Goal: Task Accomplishment & Management: Use online tool/utility

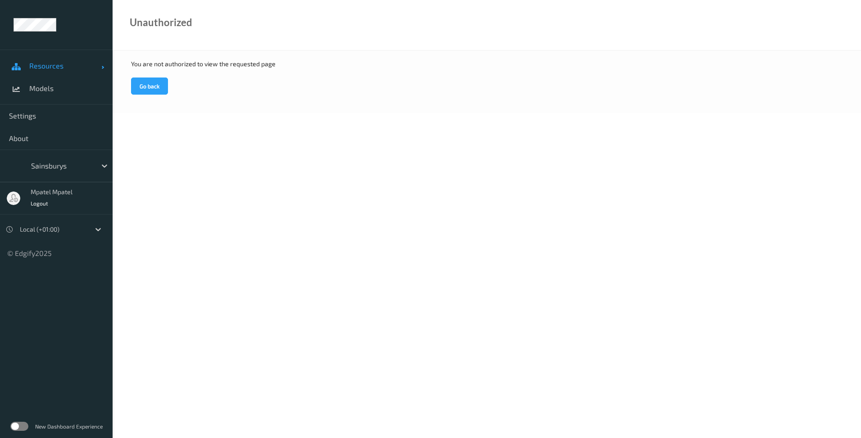
click at [50, 68] on span "Resources" at bounding box center [65, 65] width 72 height 9
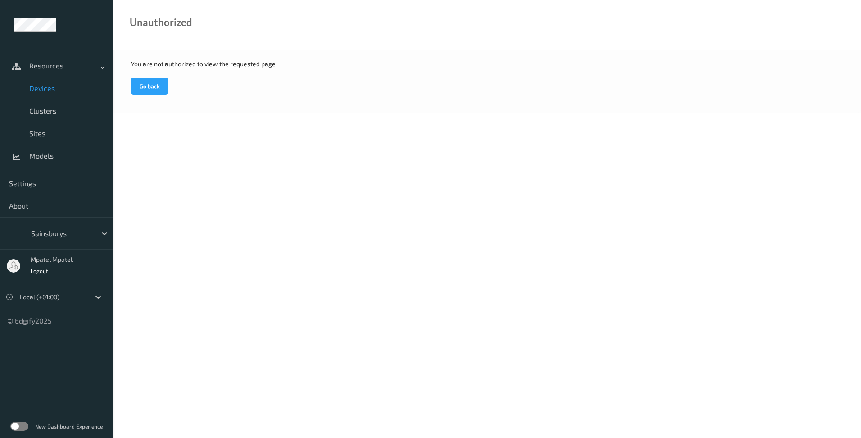
click at [36, 93] on link "Devices" at bounding box center [56, 88] width 113 height 23
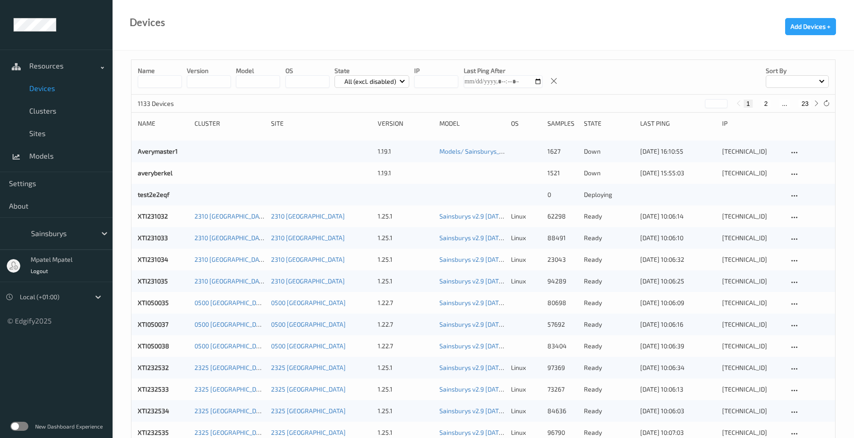
click at [153, 84] on input at bounding box center [160, 81] width 44 height 13
click at [158, 78] on input at bounding box center [160, 81] width 44 height 13
type input "****"
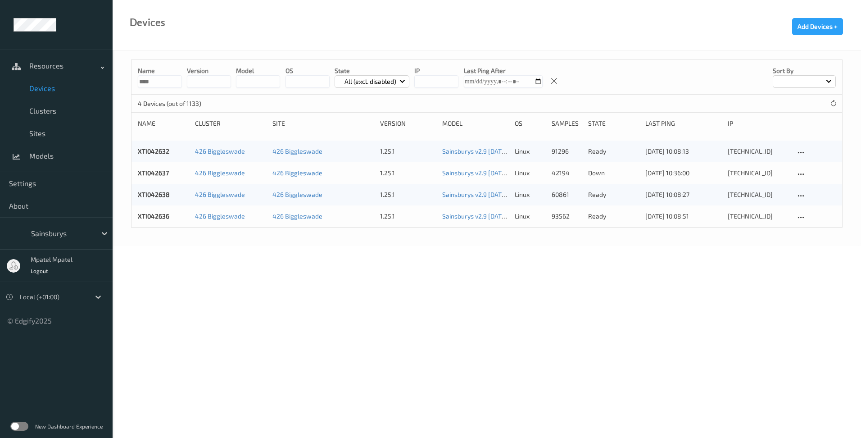
click at [314, 321] on body "Resources Devices Clusters Sites Models Settings About Sainsburys mpatel mpatel…" at bounding box center [430, 219] width 861 height 438
click at [158, 196] on link "XTI042638" at bounding box center [154, 195] width 32 height 8
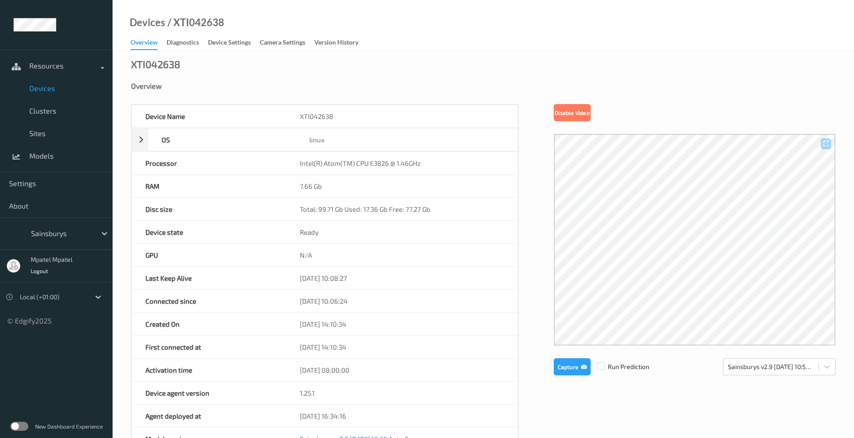
click at [634, 390] on div "Device Name XTI042638 OS linux Platform ubuntu Platform Version 20.04 Platform …" at bounding box center [483, 381] width 705 height 554
click at [43, 92] on span "Devices" at bounding box center [66, 88] width 74 height 9
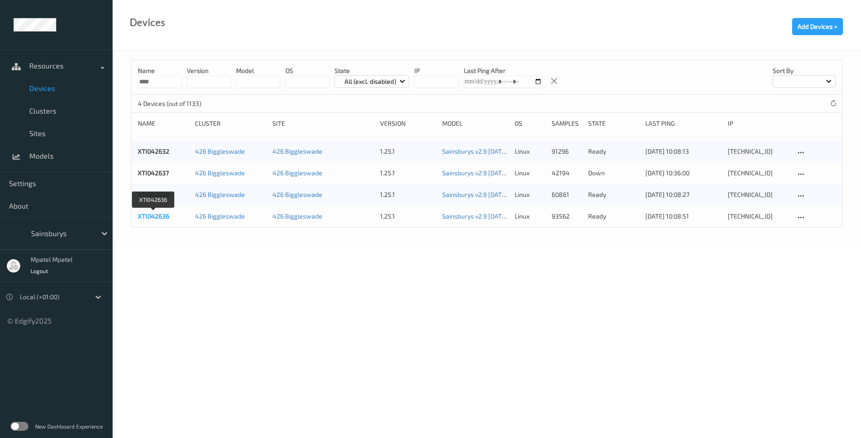
click at [154, 213] on link "XTI042636" at bounding box center [154, 216] width 32 height 8
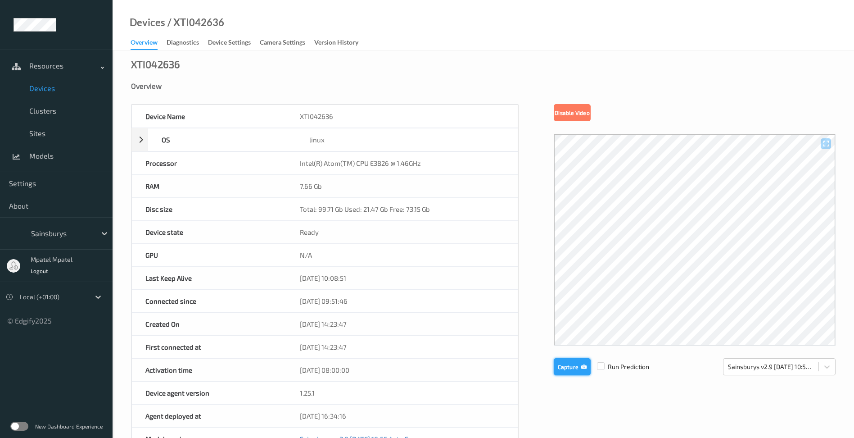
click at [574, 366] on button "Capture" at bounding box center [572, 366] width 37 height 17
click at [46, 89] on span "Devices" at bounding box center [66, 88] width 74 height 9
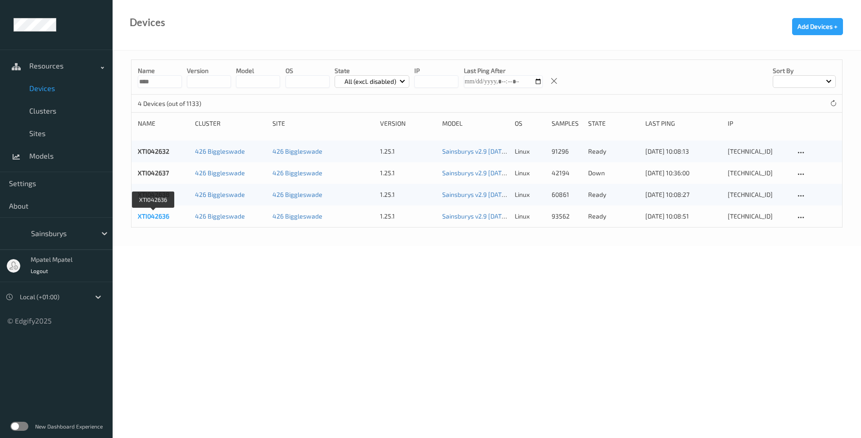
click at [155, 214] on link "XTI042636" at bounding box center [154, 216] width 32 height 8
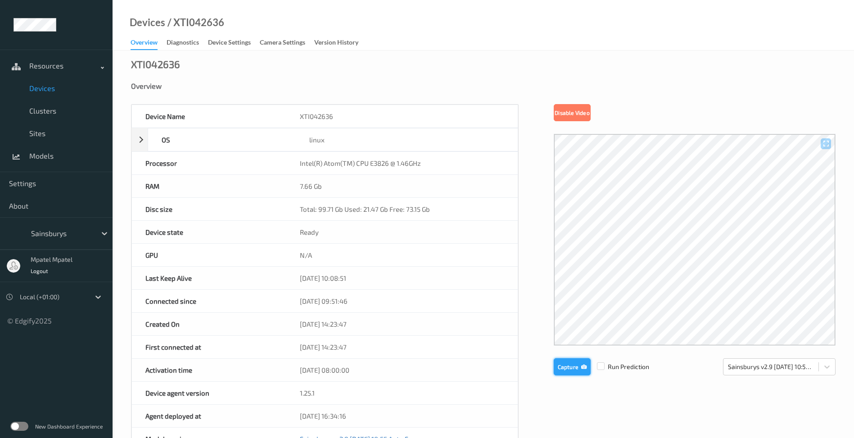
click at [569, 369] on button "Capture" at bounding box center [572, 366] width 37 height 17
click at [40, 88] on span "Devices" at bounding box center [66, 88] width 74 height 9
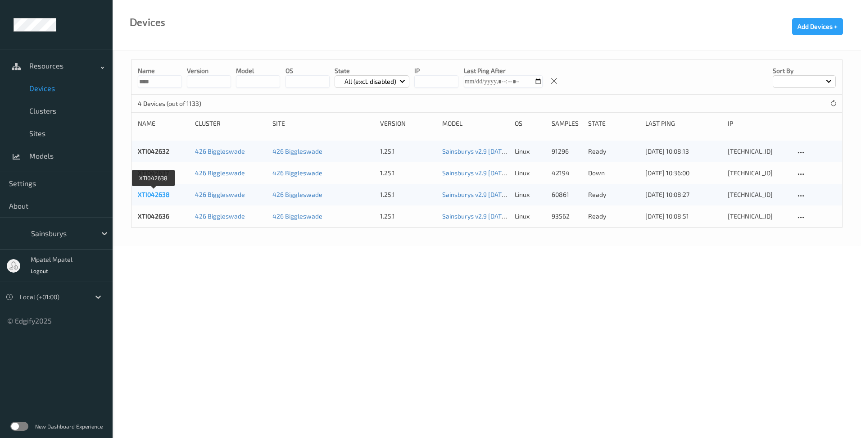
click at [151, 196] on link "XTI042638" at bounding box center [154, 195] width 32 height 8
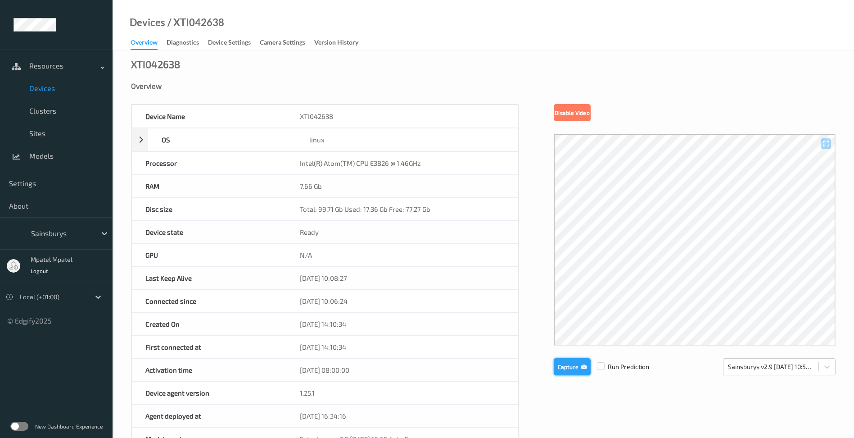
click at [570, 368] on button "Capture" at bounding box center [572, 366] width 37 height 17
click at [38, 86] on span "Devices" at bounding box center [66, 88] width 74 height 9
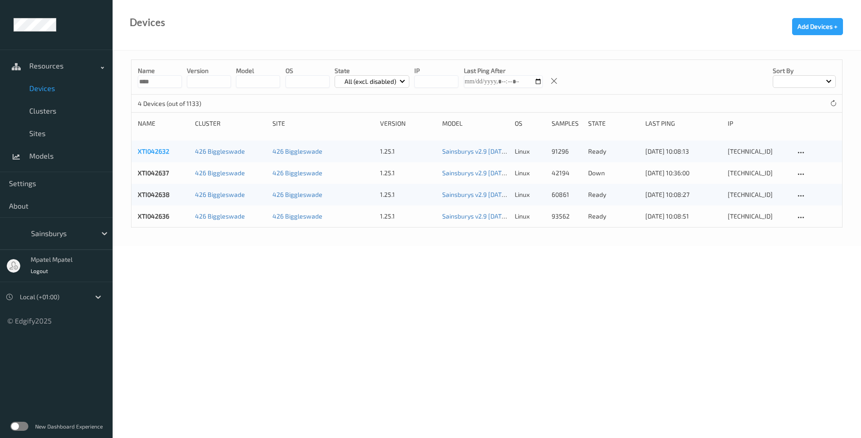
click at [151, 148] on link "XTI042632" at bounding box center [154, 151] width 32 height 8
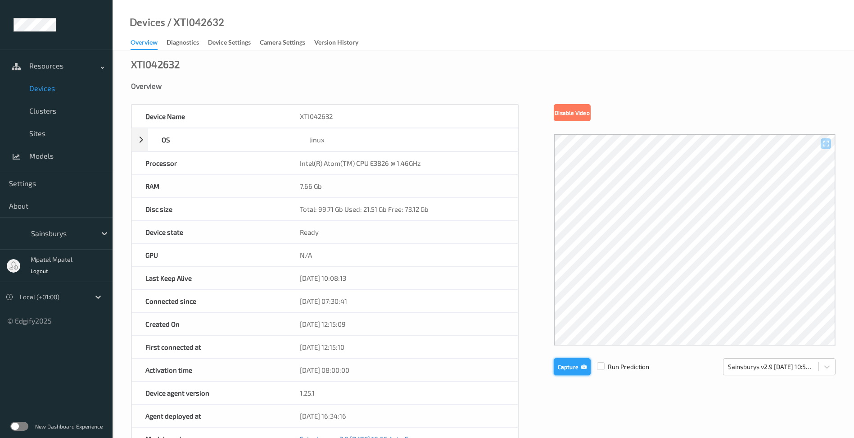
click at [577, 365] on button "Capture" at bounding box center [572, 366] width 37 height 17
click at [44, 89] on span "Devices" at bounding box center [66, 88] width 74 height 9
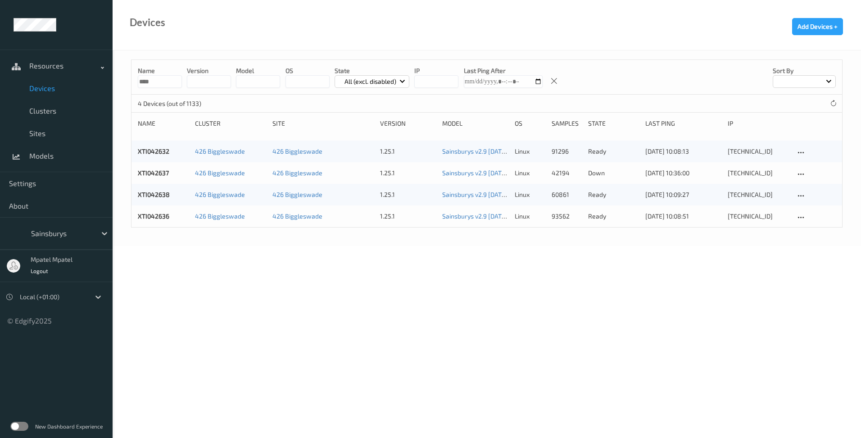
click at [259, 276] on body "Resources Devices Clusters Sites Models Settings About Sainsburys mpatel mpatel…" at bounding box center [430, 219] width 861 height 438
